Goal: Entertainment & Leisure: Browse casually

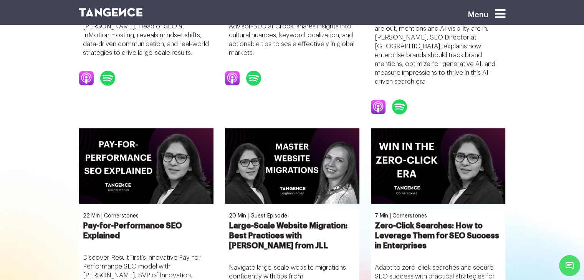
scroll to position [693, 0]
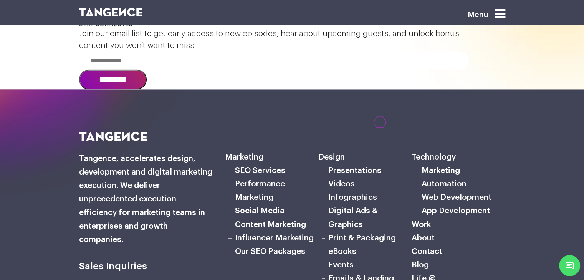
scroll to position [1362, 0]
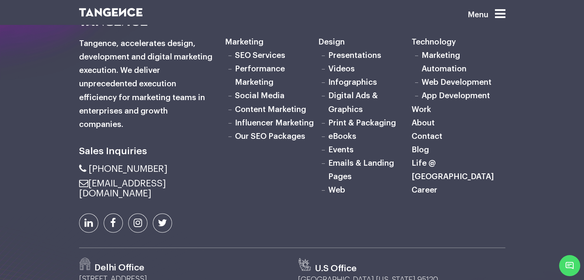
click at [453, 169] on div at bounding box center [292, 180] width 584 height 413
drag, startPoint x: 440, startPoint y: 87, endPoint x: 80, endPoint y: 63, distance: 360.4
click at [506, 13] on icon at bounding box center [500, 14] width 10 height 12
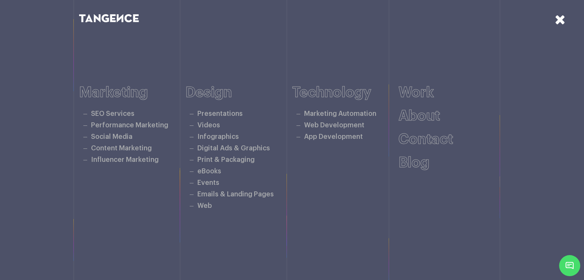
click at [558, 20] on icon at bounding box center [560, 19] width 11 height 13
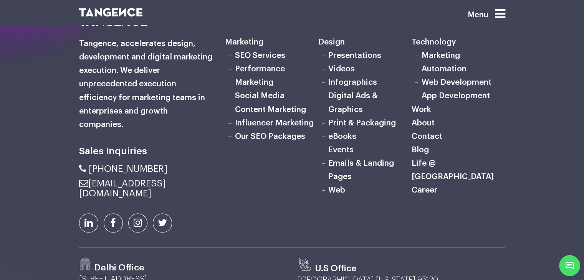
click at [511, 12] on div "Menu" at bounding box center [474, 18] width 73 height 22
click at [504, 13] on icon at bounding box center [500, 14] width 10 height 12
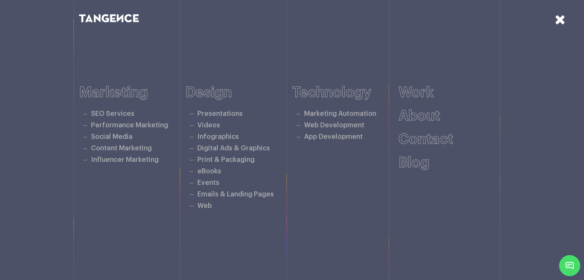
click at [557, 19] on icon at bounding box center [560, 19] width 11 height 13
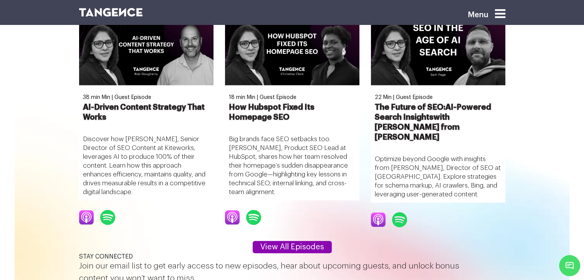
scroll to position [692, 0]
